Goal: Find specific page/section: Find specific page/section

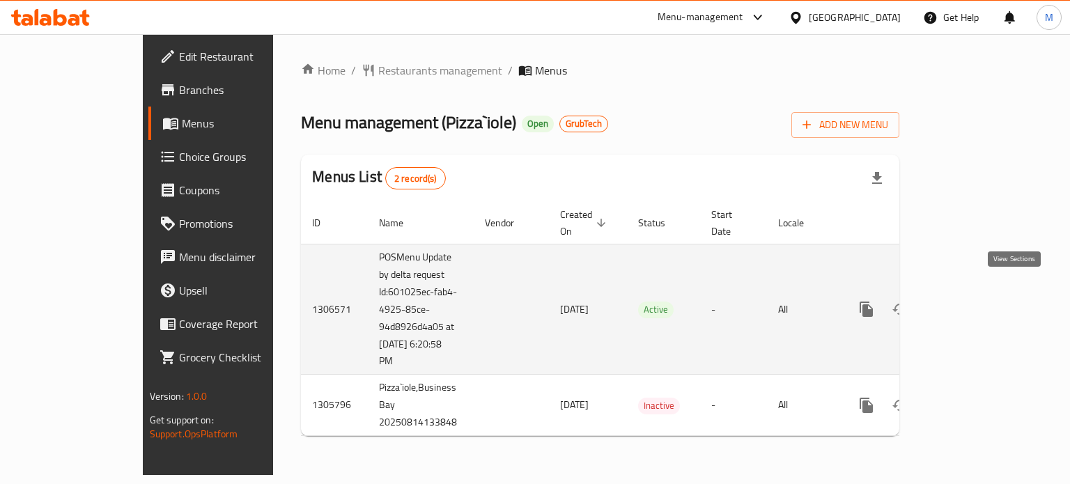
click at [975, 301] on icon "enhanced table" at bounding box center [966, 309] width 17 height 17
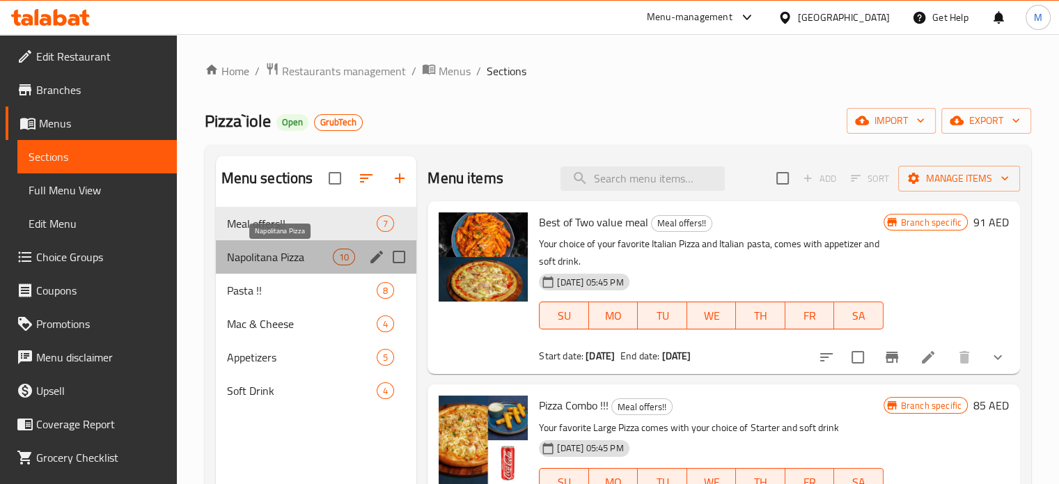
click at [292, 256] on span "Napolitana Pizza" at bounding box center [280, 257] width 107 height 17
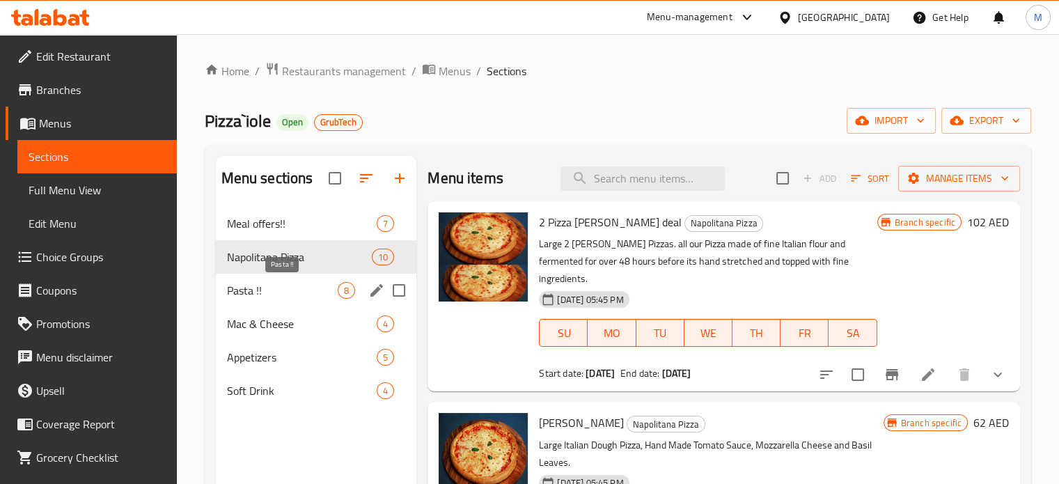
click at [251, 293] on span "Pasta !!" at bounding box center [282, 290] width 111 height 17
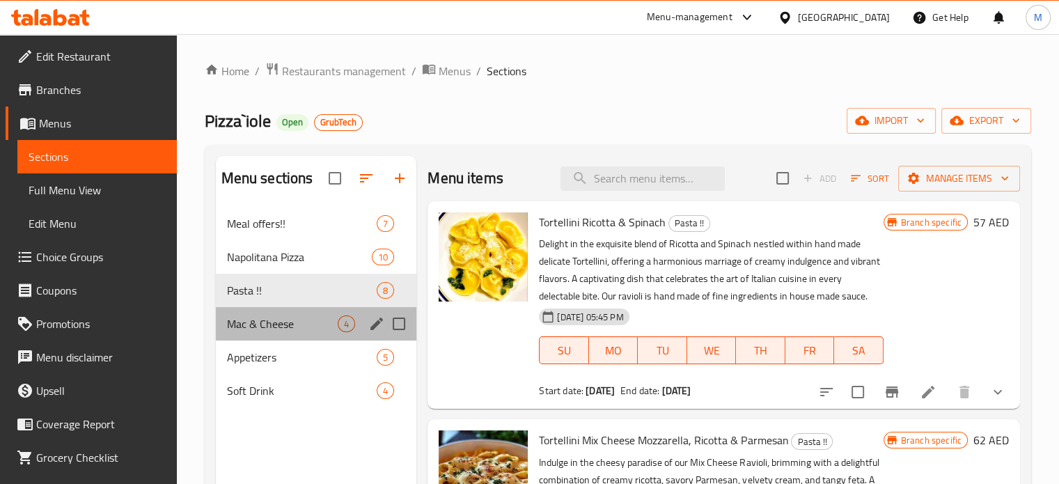
click at [256, 314] on div "Mac & Cheese 4" at bounding box center [316, 323] width 201 height 33
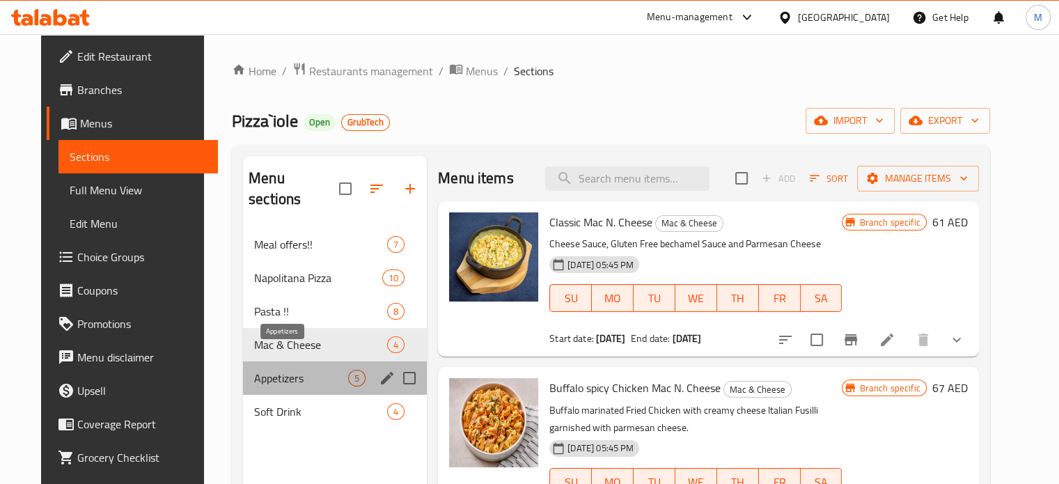
click at [254, 370] on span "Appetizers" at bounding box center [301, 378] width 94 height 17
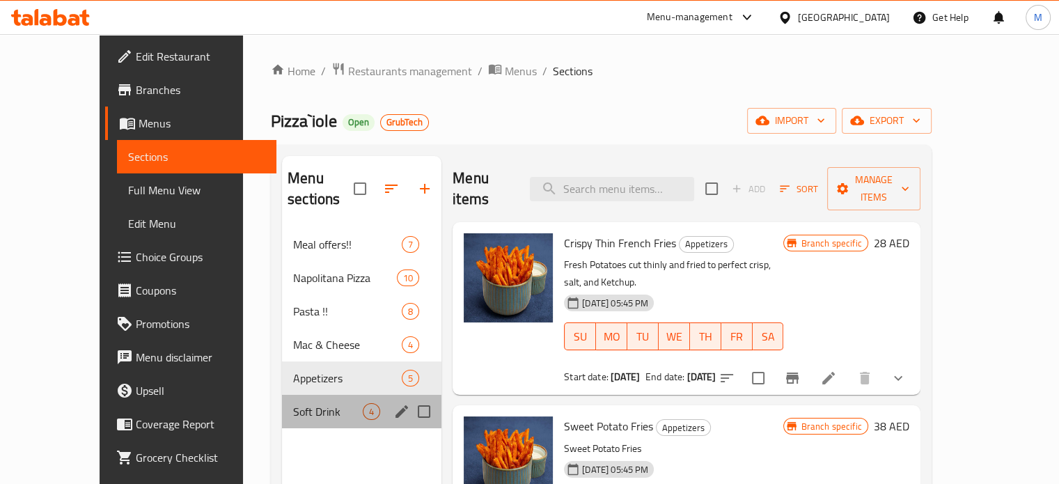
click at [282, 402] on div "Soft Drink 4" at bounding box center [361, 411] width 159 height 33
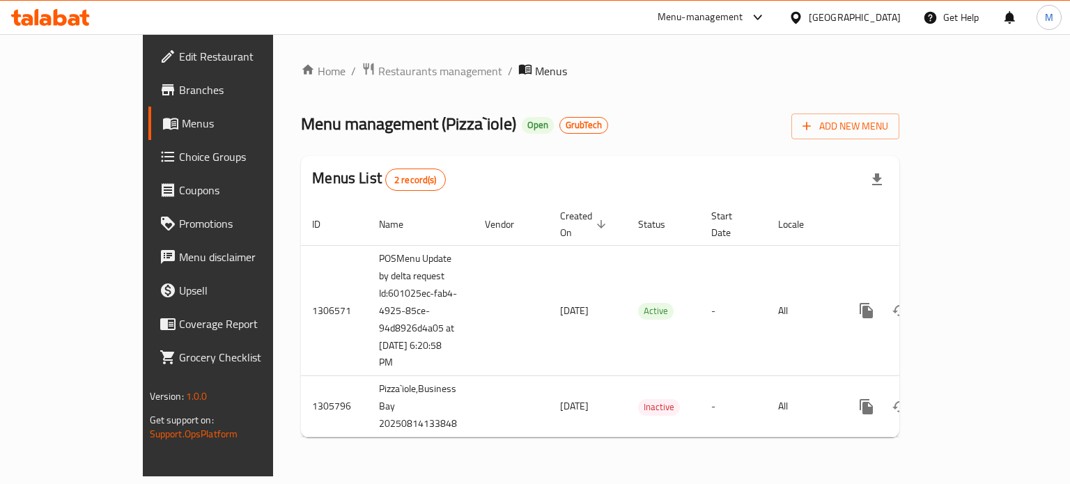
click at [179, 83] on span "Branches" at bounding box center [245, 89] width 132 height 17
